Goal: Find specific page/section: Find specific page/section

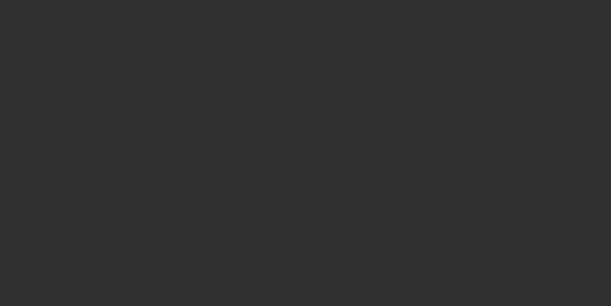
select select "10"
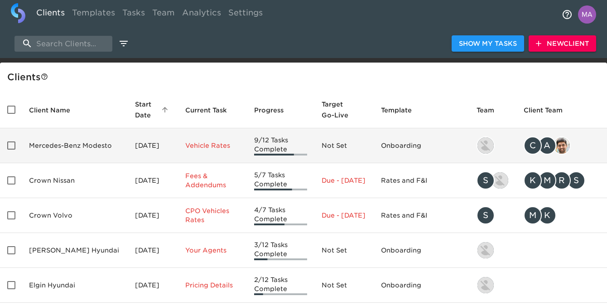
click at [83, 151] on td "Mercedes-Benz Modesto" at bounding box center [75, 145] width 106 height 35
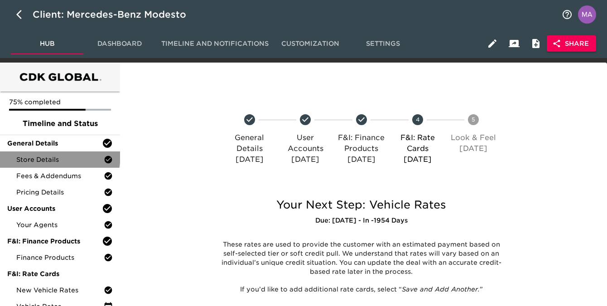
click at [59, 155] on span "Store Details" at bounding box center [59, 159] width 87 height 9
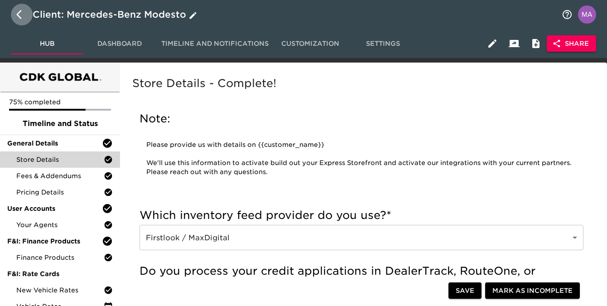
click at [22, 19] on icon "button" at bounding box center [21, 14] width 11 height 11
select select "10"
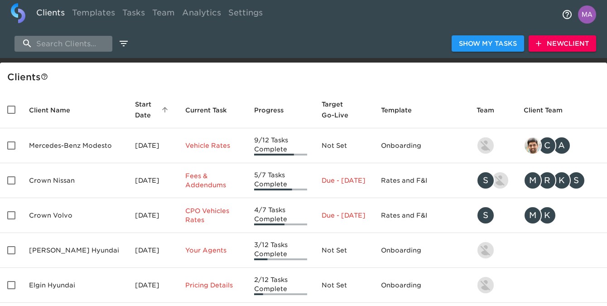
click at [68, 50] on input "search" at bounding box center [63, 44] width 98 height 16
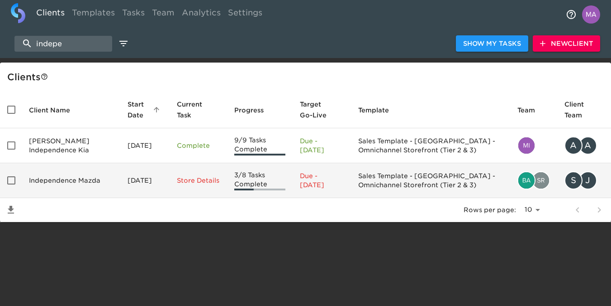
type input "indepe"
click at [63, 175] on td "Independence Mazda" at bounding box center [71, 180] width 99 height 35
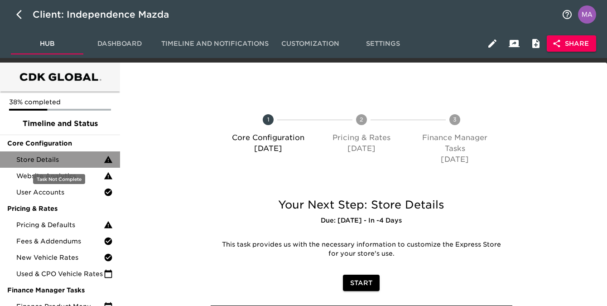
click at [54, 159] on span "Store Details" at bounding box center [59, 159] width 87 height 9
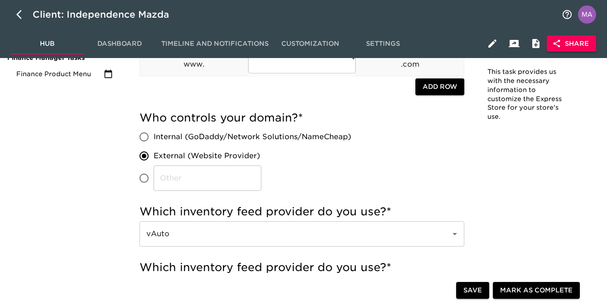
scroll to position [232, 0]
